Goal: Complete application form

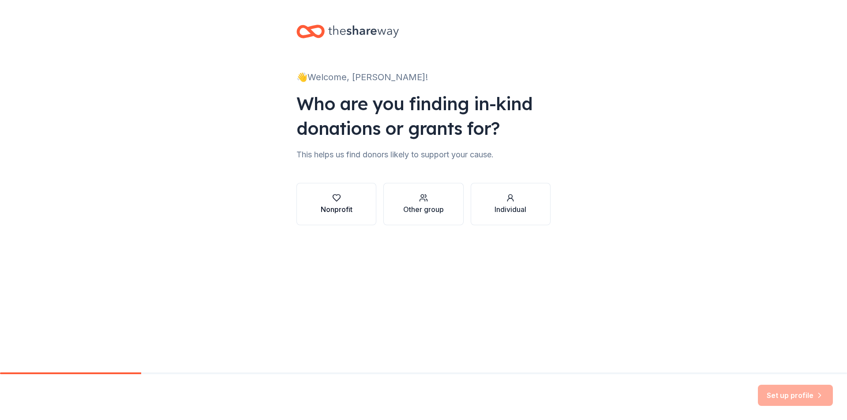
click at [335, 203] on div "Nonprofit" at bounding box center [337, 204] width 32 height 21
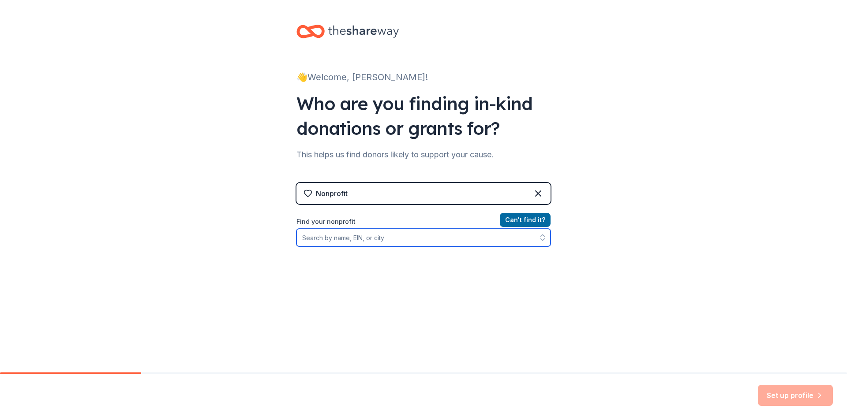
click at [323, 239] on input "Find your nonprofit" at bounding box center [423, 238] width 254 height 18
paste input "BRIDGE THAT UNITES AND INTEGRATE GENERATIONS, INC."
click at [539, 236] on icon "button" at bounding box center [542, 237] width 9 height 9
click at [541, 240] on icon "button" at bounding box center [543, 240] width 4 height 2
click at [489, 241] on input "BRIDGE THAT UNITES AND INTEGRATE GENERATIONS, INC." at bounding box center [423, 238] width 254 height 18
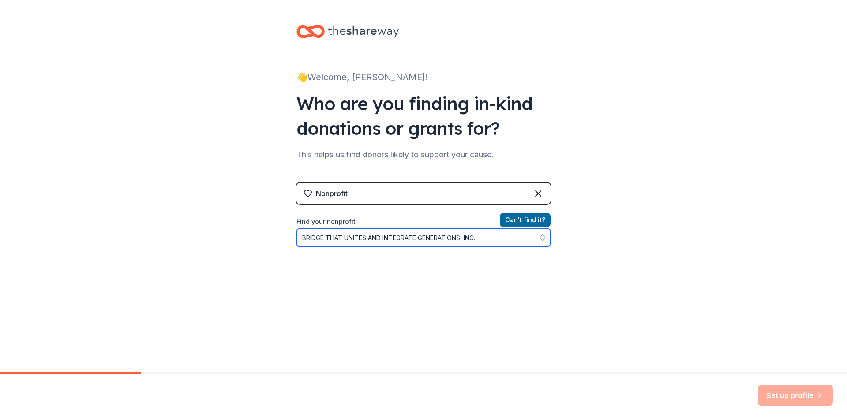
type input "BRIDGE THAT UNITES AND INTEGRATE GENERATIONS, INC"
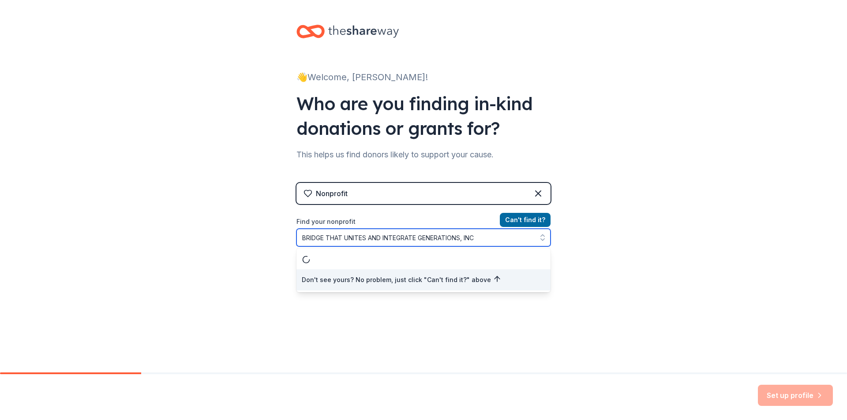
click at [482, 240] on input "BRIDGE THAT UNITES AND INTEGRATE GENERATIONS, INC" at bounding box center [423, 238] width 254 height 18
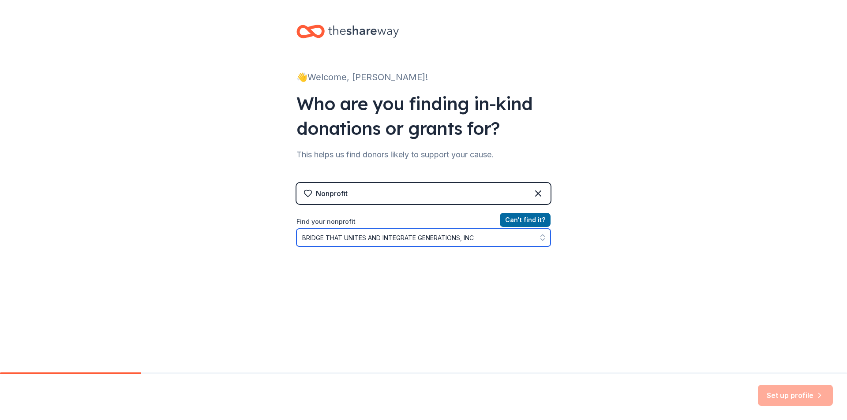
click at [482, 240] on input "BRIDGE THAT UNITES AND INTEGRATE GENERATIONS, INC" at bounding box center [423, 238] width 254 height 18
click at [473, 242] on input "BRIDGE THAT UNITES AND INTEGRATE GENERATIONS, INC" at bounding box center [423, 238] width 254 height 18
click at [466, 242] on input "BRIDGE THAT UNITES AND INTEGRATE GENERATIONS, INC" at bounding box center [423, 238] width 254 height 18
click at [490, 242] on input "BRIDGE THAT UNITES AND INTEGRATE GENERATIONS, INC" at bounding box center [423, 238] width 254 height 18
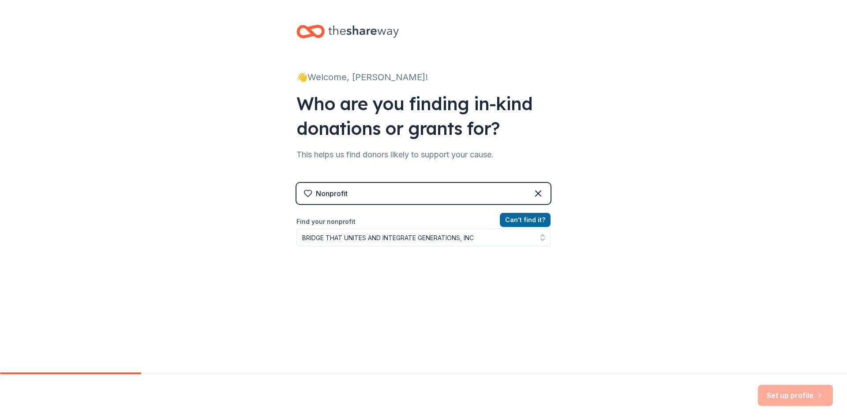
click at [544, 254] on div "Can ' t find it? Find your nonprofit BRIDGE THAT UNITES AND INTEGRATE GENERATIO…" at bounding box center [423, 266] width 254 height 102
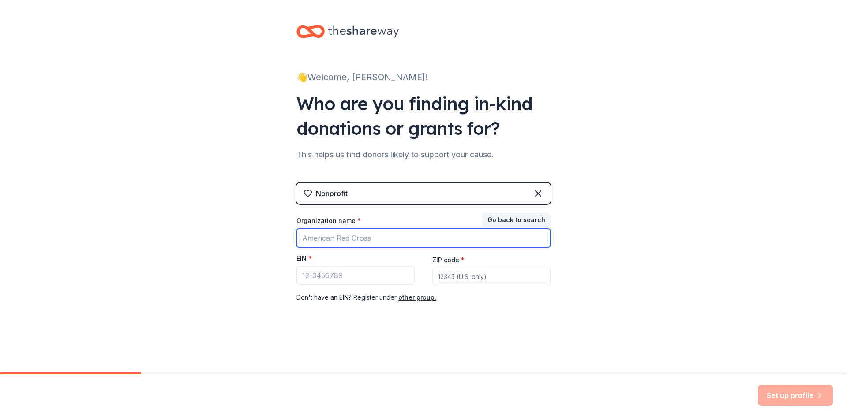
click at [378, 234] on input "Organization name *" at bounding box center [423, 238] width 254 height 19
paste input "BRIDGE THAT UNITES AND INTEGRATE GENERATIONS, INC."
type input "BRIDGE THAT UNITES AND INTEGRATE GENERATIONS, INC."
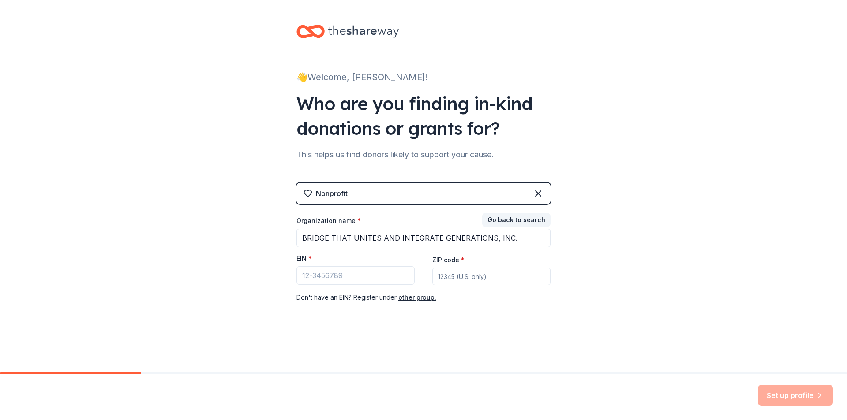
click at [489, 275] on input "ZIP code *" at bounding box center [491, 277] width 118 height 18
type input "34474"
click at [624, 241] on div "👋 Welcome, [PERSON_NAME]! Who are you finding in-kind donations or grants for? …" at bounding box center [423, 181] width 847 height 363
click at [506, 219] on button "Go back to search" at bounding box center [516, 220] width 68 height 14
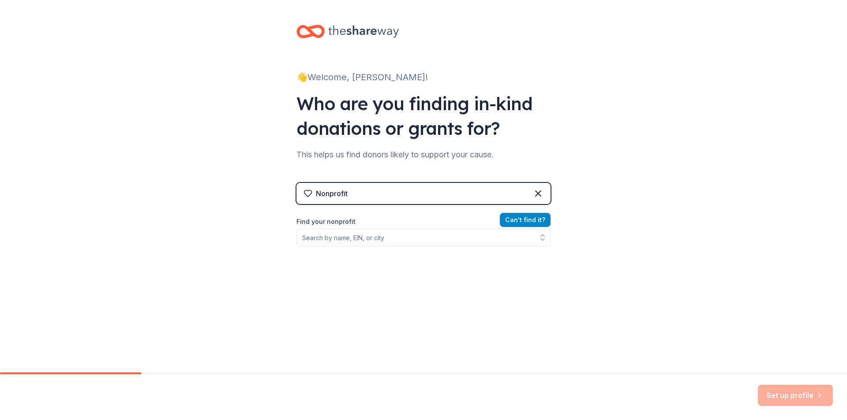
click at [514, 220] on button "Can ' t find it?" at bounding box center [525, 220] width 51 height 14
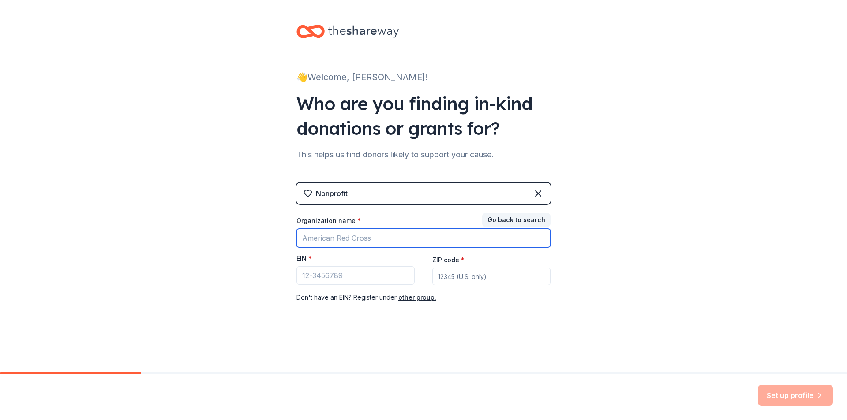
click at [398, 235] on input "Organization name *" at bounding box center [423, 238] width 254 height 19
type input "BRIDGE THAT UNITES AND INTEGRATE GENERATIONS, INC."
